Goal: Transaction & Acquisition: Purchase product/service

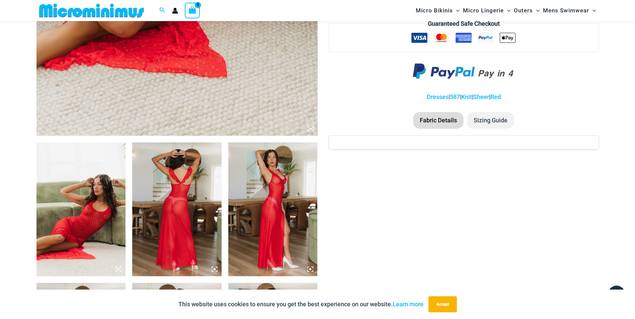
scroll to position [201, 0]
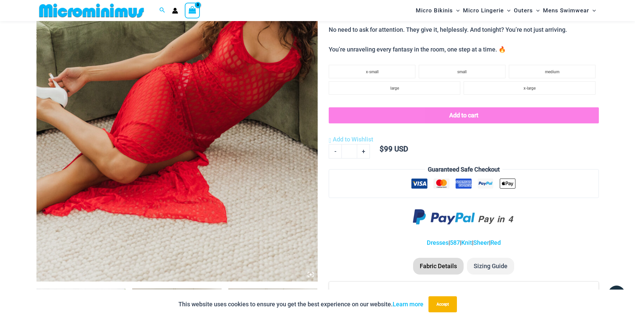
type input "**********"
click at [224, 106] on img at bounding box center [176, 71] width 281 height 422
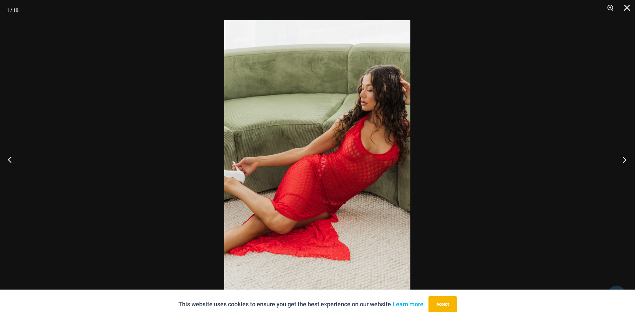
click at [625, 161] on button "Next" at bounding box center [622, 159] width 25 height 33
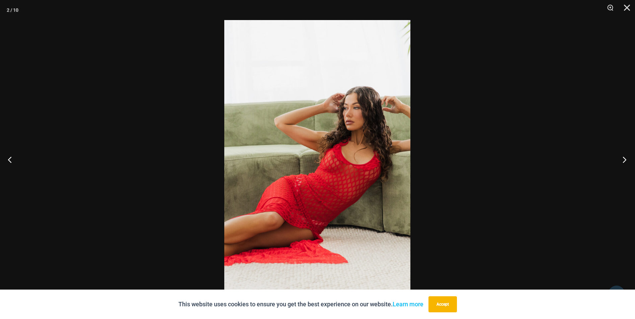
click at [624, 160] on button "Next" at bounding box center [622, 159] width 25 height 33
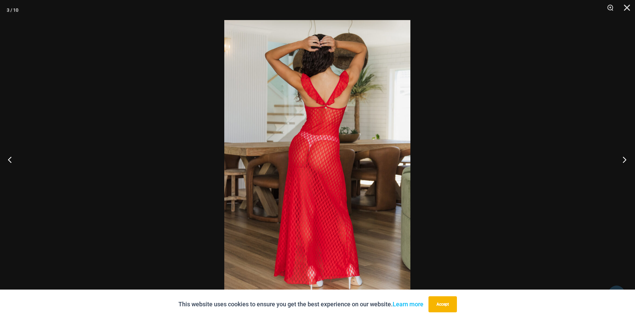
click at [623, 160] on button "Next" at bounding box center [622, 159] width 25 height 33
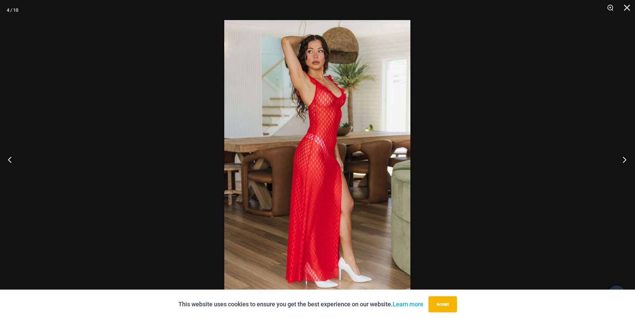
click at [623, 160] on button "Next" at bounding box center [622, 159] width 25 height 33
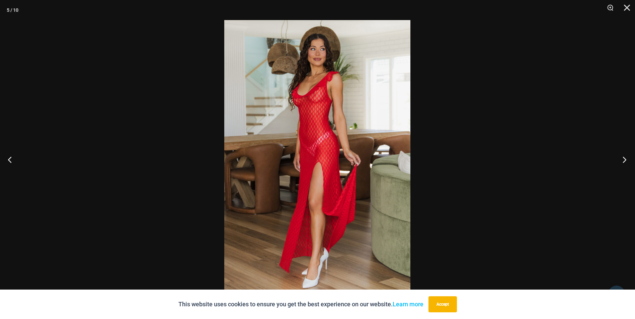
click at [623, 160] on button "Next" at bounding box center [622, 159] width 25 height 33
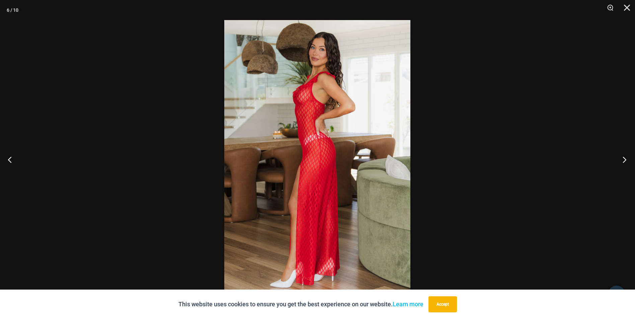
click at [623, 160] on button "Next" at bounding box center [622, 159] width 25 height 33
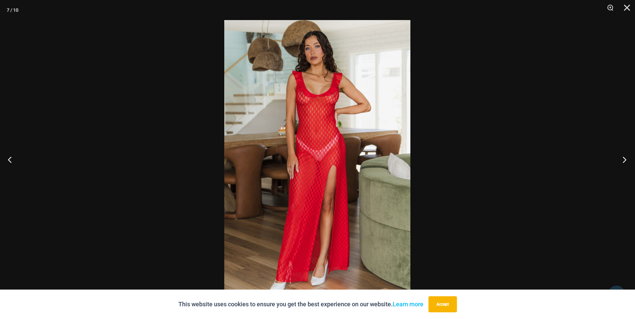
click at [623, 160] on button "Next" at bounding box center [622, 159] width 25 height 33
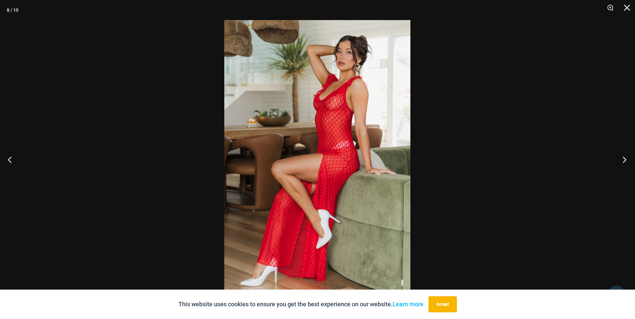
click at [623, 160] on button "Next" at bounding box center [622, 159] width 25 height 33
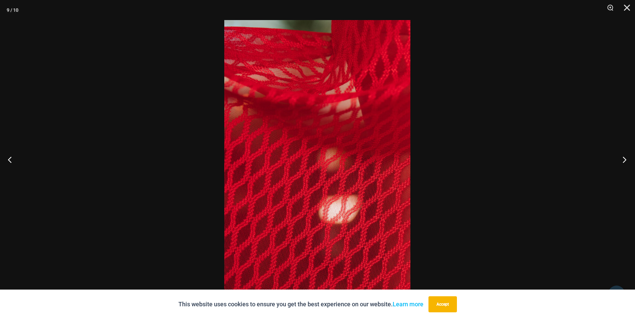
click at [623, 160] on button "Next" at bounding box center [622, 159] width 25 height 33
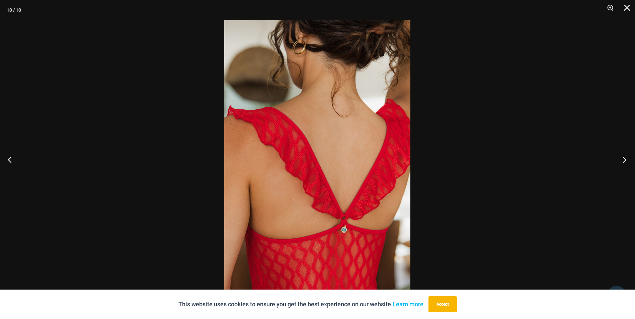
click at [622, 160] on button "Next" at bounding box center [622, 159] width 25 height 33
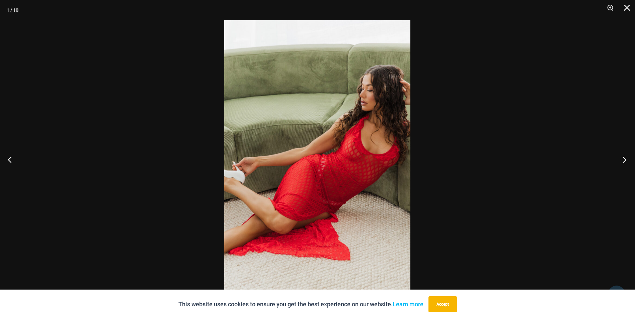
click at [622, 160] on button "Next" at bounding box center [622, 159] width 25 height 33
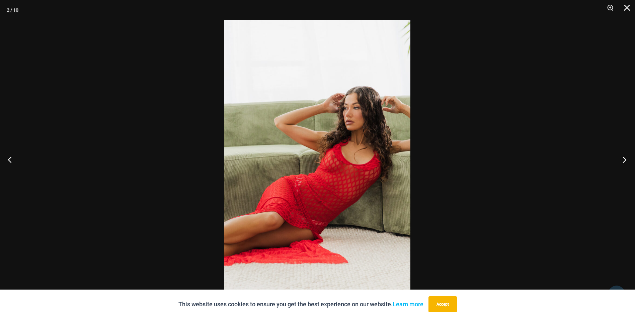
click at [622, 160] on button "Next" at bounding box center [622, 159] width 25 height 33
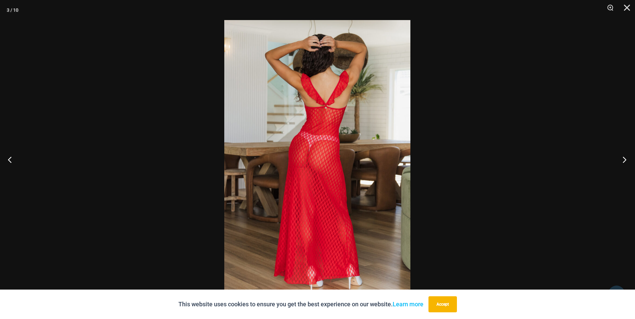
click at [622, 160] on button "Next" at bounding box center [622, 159] width 25 height 33
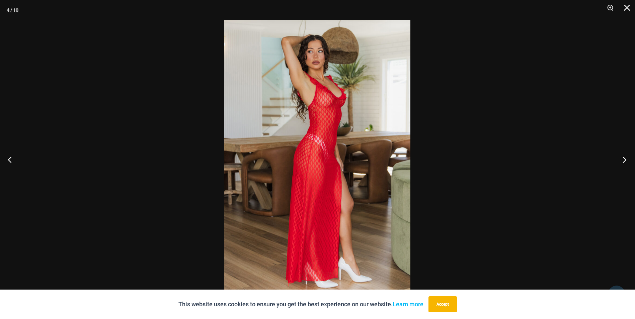
click at [622, 160] on button "Next" at bounding box center [622, 159] width 25 height 33
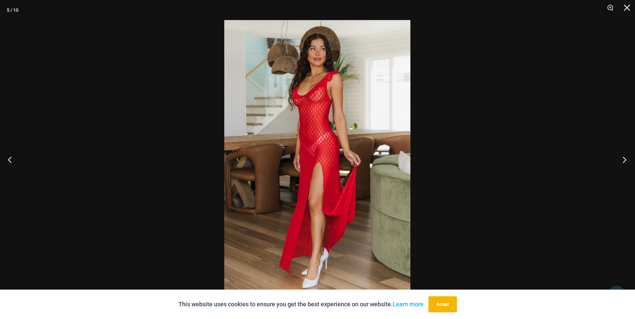
click at [622, 160] on button "Next" at bounding box center [622, 159] width 25 height 33
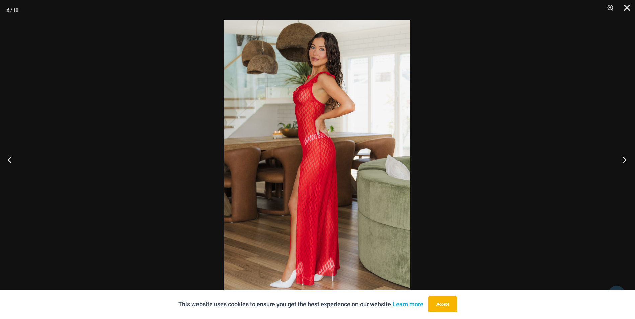
click at [622, 160] on button "Next" at bounding box center [622, 159] width 25 height 33
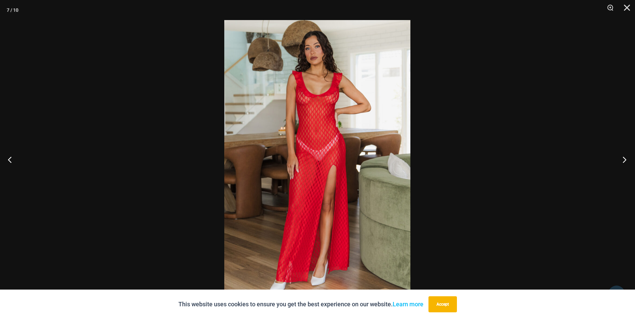
click at [622, 160] on button "Next" at bounding box center [622, 159] width 25 height 33
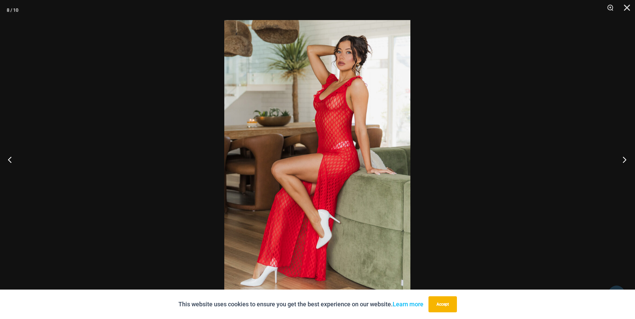
click at [622, 160] on button "Next" at bounding box center [622, 159] width 25 height 33
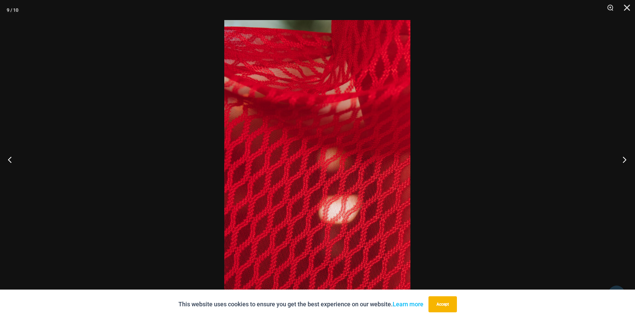
click at [622, 160] on button "Next" at bounding box center [622, 159] width 25 height 33
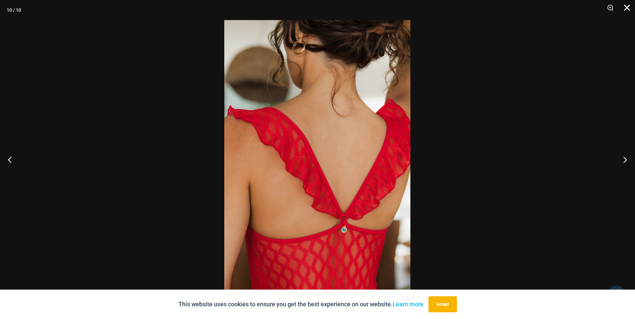
click at [627, 8] on button "Close" at bounding box center [624, 10] width 17 height 20
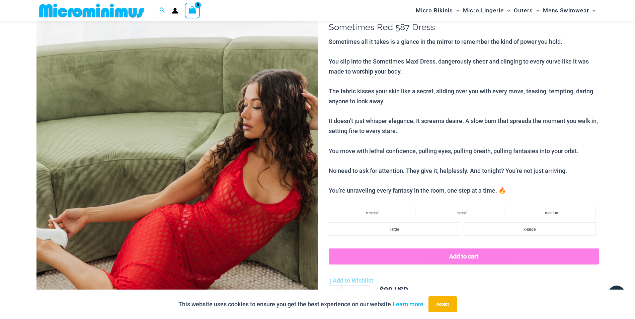
scroll to position [0, 0]
